Goal: Obtain resource: Download file/media

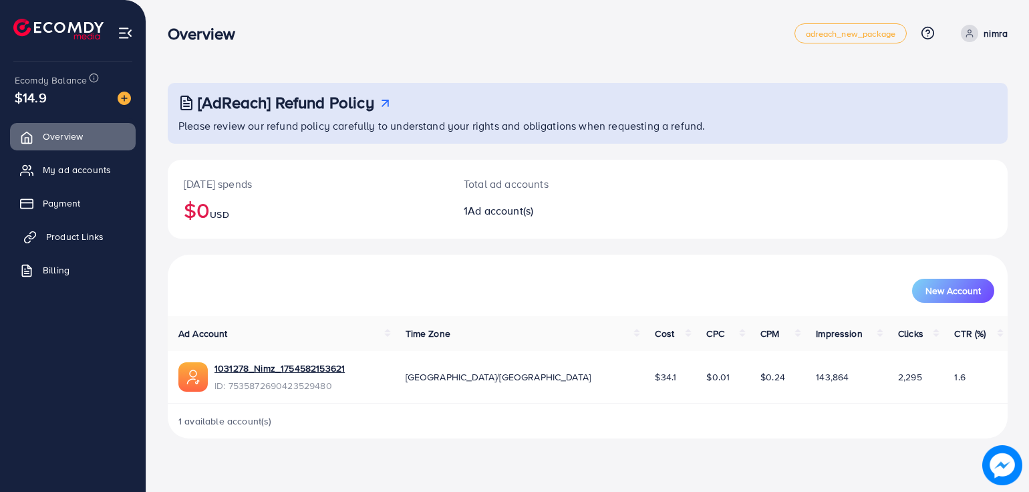
click at [72, 232] on span "Product Links" at bounding box center [74, 236] width 57 height 13
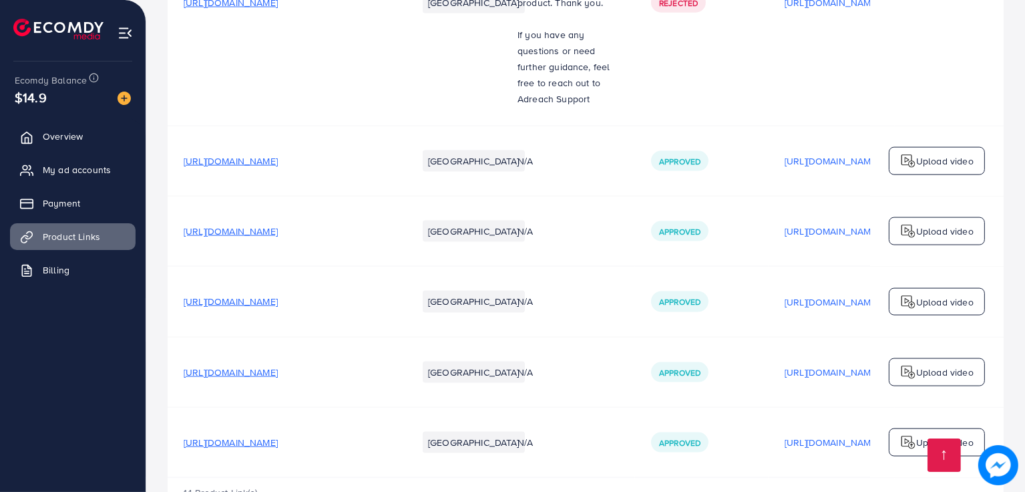
scroll to position [2004, 0]
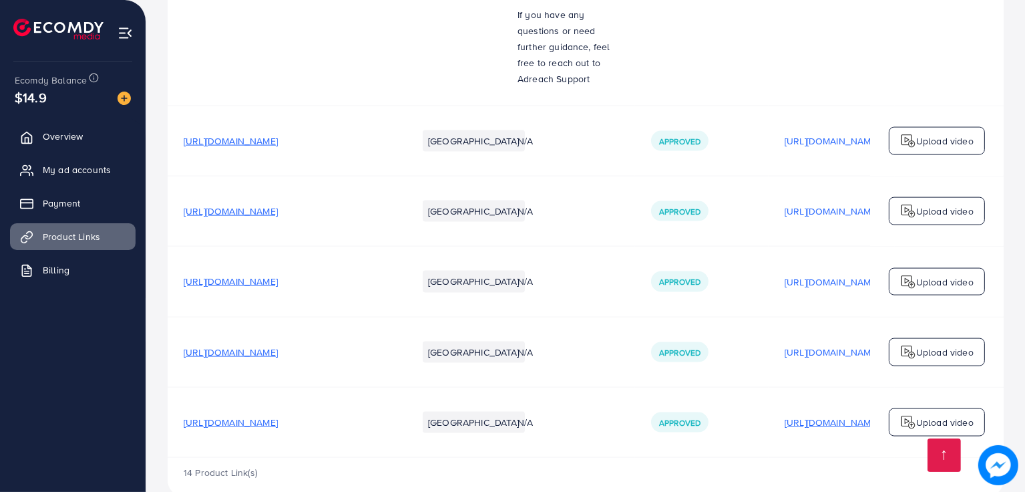
click at [802, 414] on p "[URL][DOMAIN_NAME]" at bounding box center [832, 422] width 94 height 16
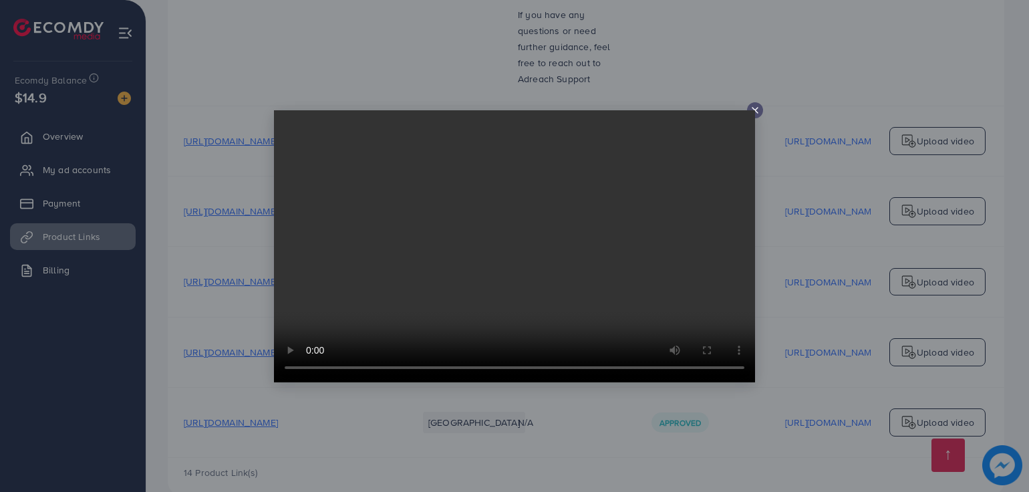
click at [747, 108] on div at bounding box center [755, 110] width 16 height 16
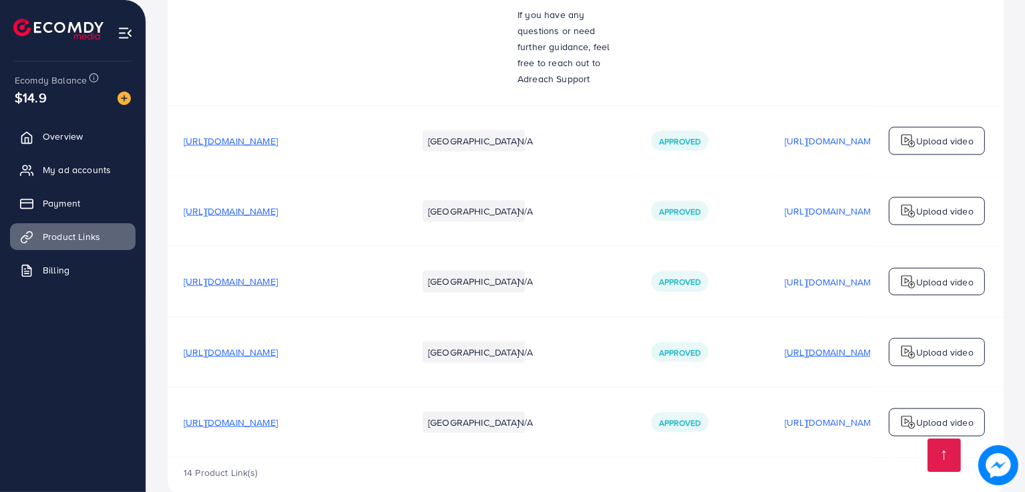
click at [810, 344] on p "[URL][DOMAIN_NAME]" at bounding box center [832, 352] width 94 height 16
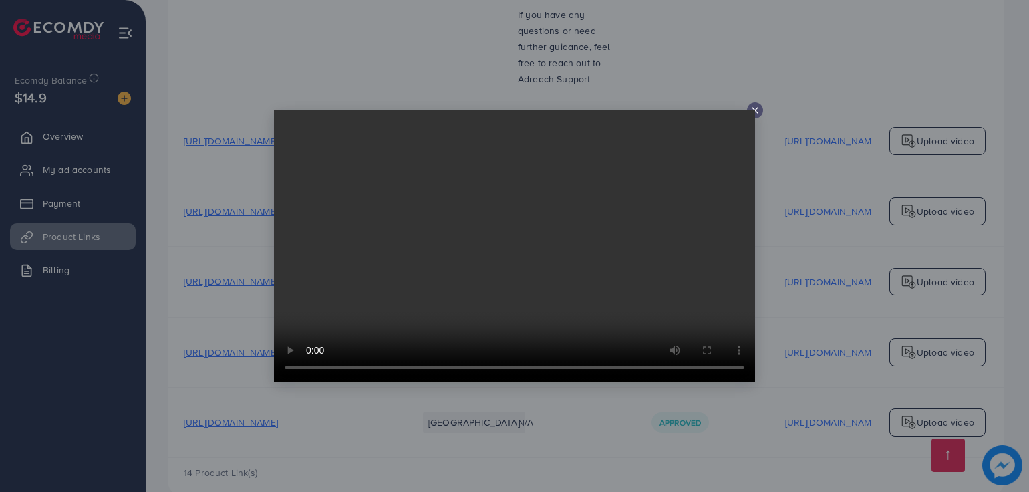
click at [752, 108] on line at bounding box center [754, 110] width 5 height 5
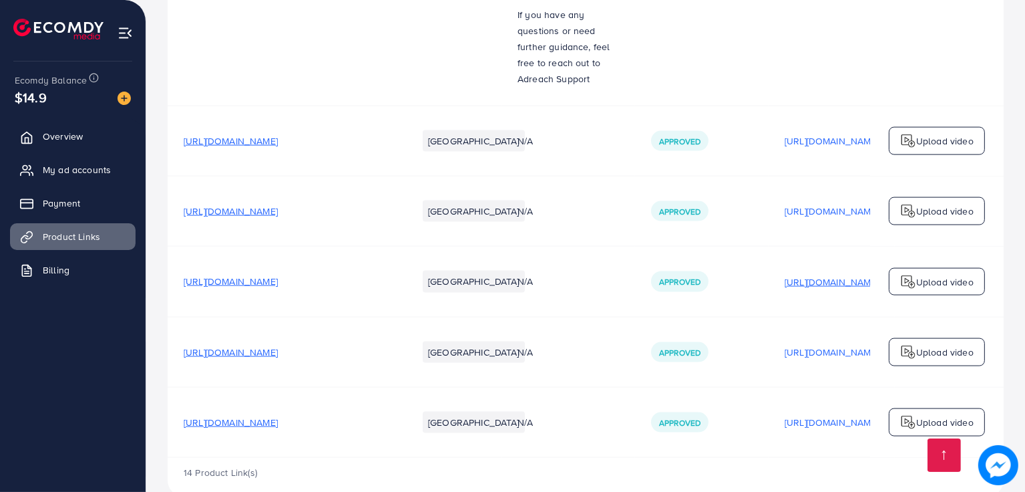
click at [804, 274] on p "[URL][DOMAIN_NAME]" at bounding box center [832, 282] width 94 height 16
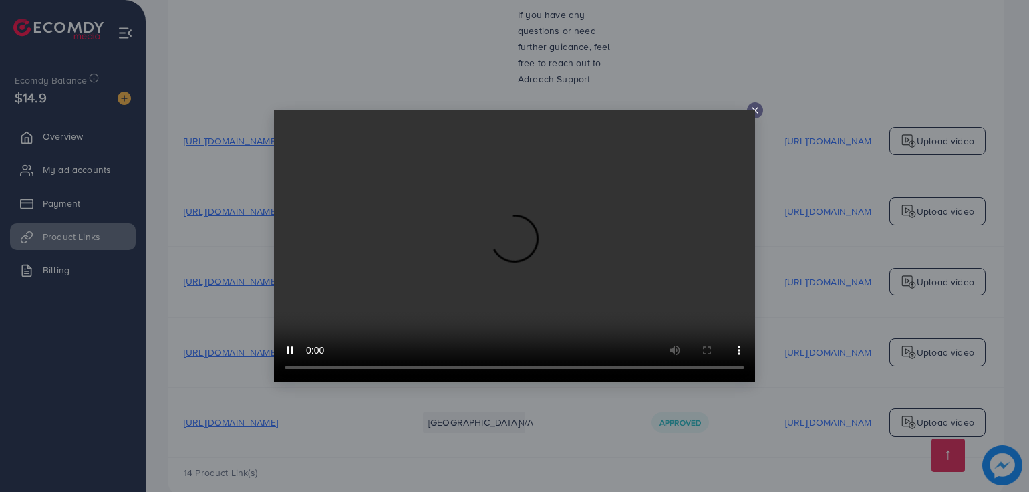
click at [756, 110] on line at bounding box center [754, 110] width 5 height 5
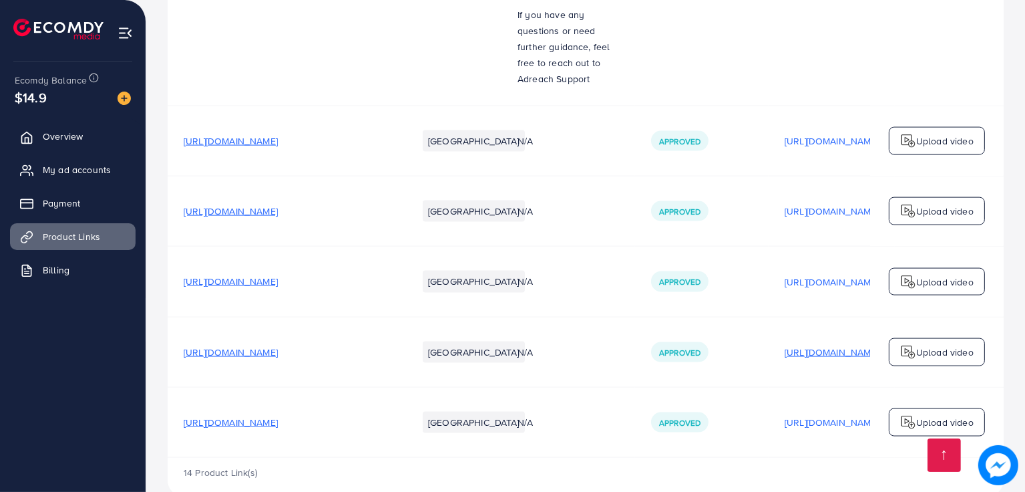
click at [802, 344] on p "[URL][DOMAIN_NAME]" at bounding box center [832, 352] width 94 height 16
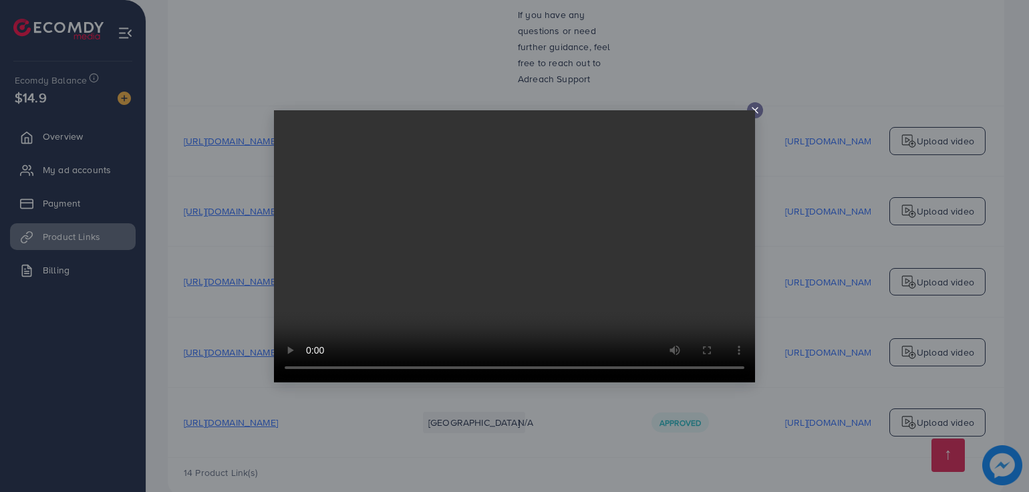
click at [756, 110] on icon at bounding box center [754, 110] width 11 height 11
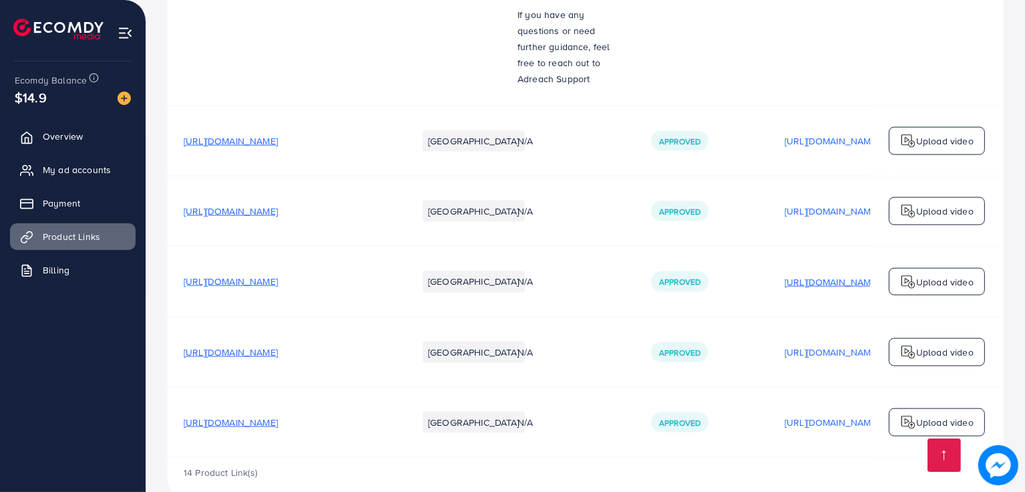
click at [810, 274] on p "[URL][DOMAIN_NAME]" at bounding box center [832, 282] width 94 height 16
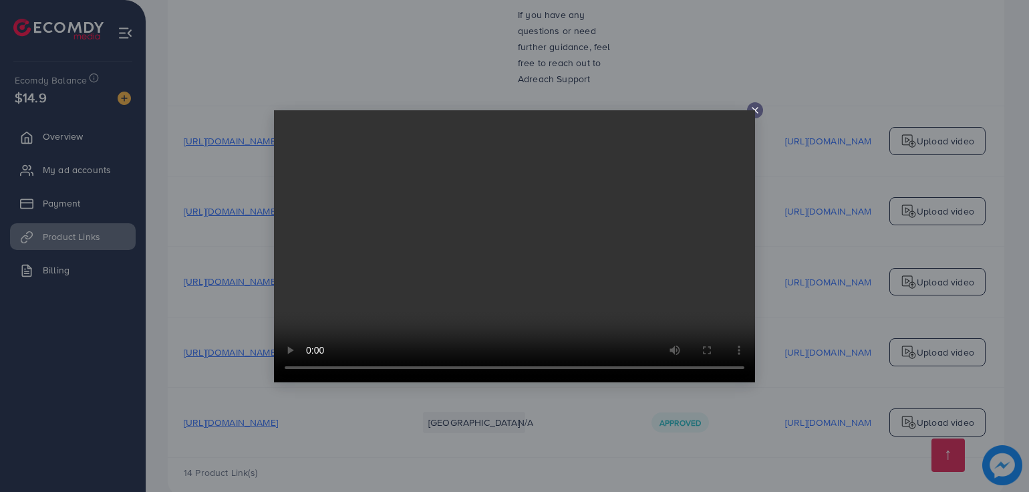
click at [750, 110] on video at bounding box center [514, 246] width 481 height 272
click at [754, 111] on video at bounding box center [514, 246] width 481 height 272
click at [754, 114] on video at bounding box center [514, 246] width 481 height 272
click at [754, 108] on icon at bounding box center [754, 110] width 11 height 11
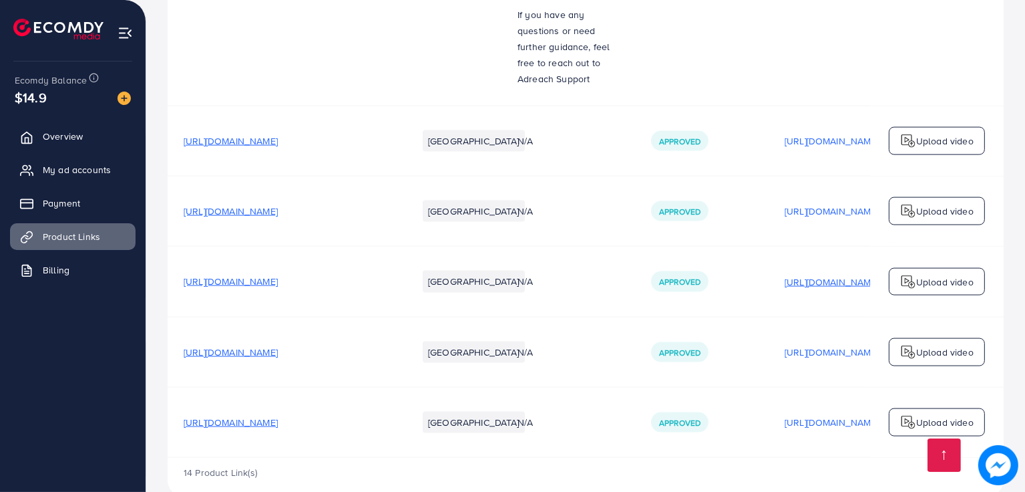
click at [789, 274] on p "[URL][DOMAIN_NAME]" at bounding box center [832, 282] width 94 height 16
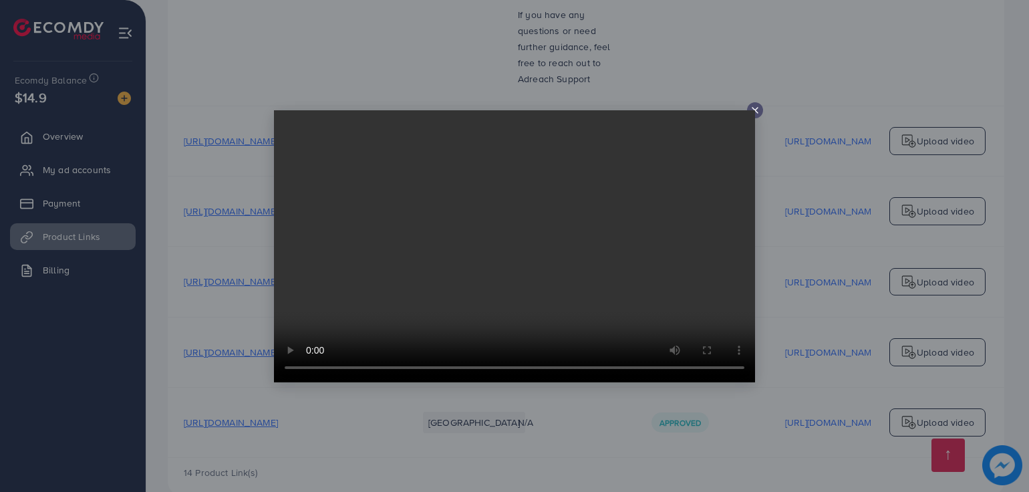
click at [749, 112] on video at bounding box center [514, 246] width 481 height 272
click at [754, 113] on video at bounding box center [514, 246] width 481 height 272
click at [754, 108] on icon at bounding box center [754, 110] width 11 height 11
